Goal: Task Accomplishment & Management: Manage account settings

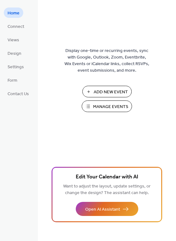
click at [90, 105] on button "Manage Events" at bounding box center [107, 107] width 50 height 12
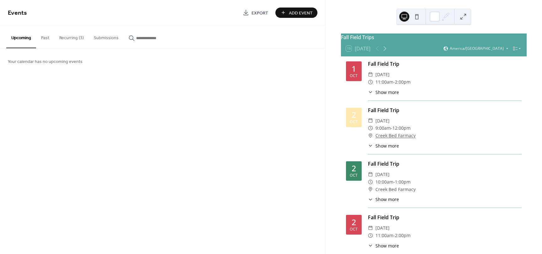
click at [66, 40] on button "Recurring (3)" at bounding box center [71, 36] width 34 height 22
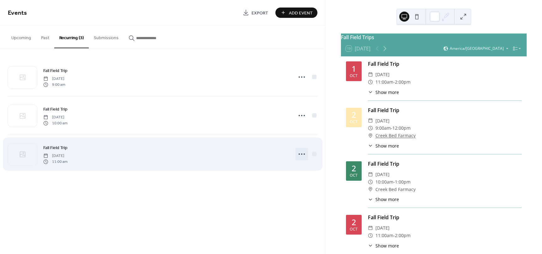
click at [301, 156] on icon at bounding box center [302, 154] width 10 height 10
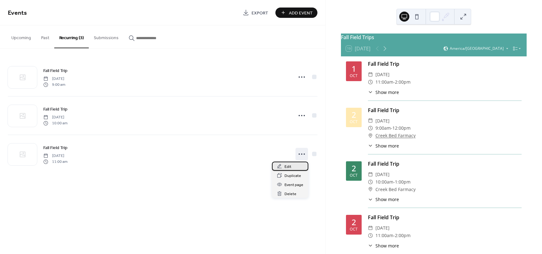
click at [289, 166] on span "Edit" at bounding box center [287, 167] width 7 height 7
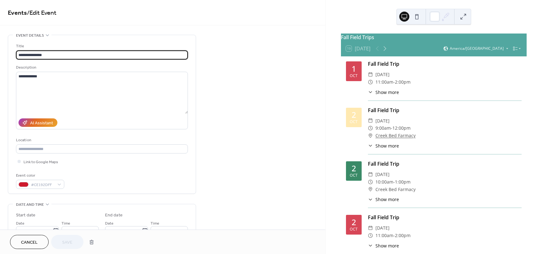
type input "**********"
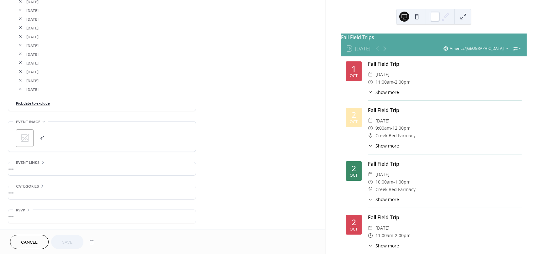
click at [29, 105] on link "Pick date to exclude" at bounding box center [33, 103] width 34 height 7
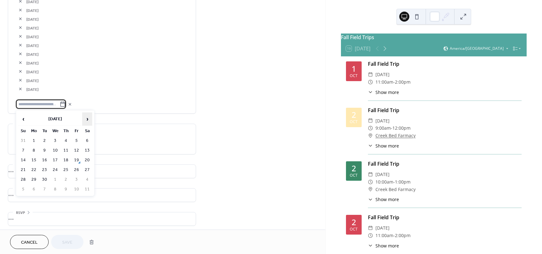
click at [86, 118] on span "›" at bounding box center [86, 119] width 9 height 13
click at [77, 157] on td "17" at bounding box center [76, 160] width 10 height 9
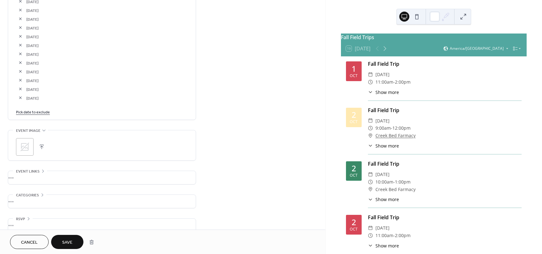
click at [69, 244] on span "Save" at bounding box center [67, 242] width 10 height 7
